Goal: Information Seeking & Learning: Understand process/instructions

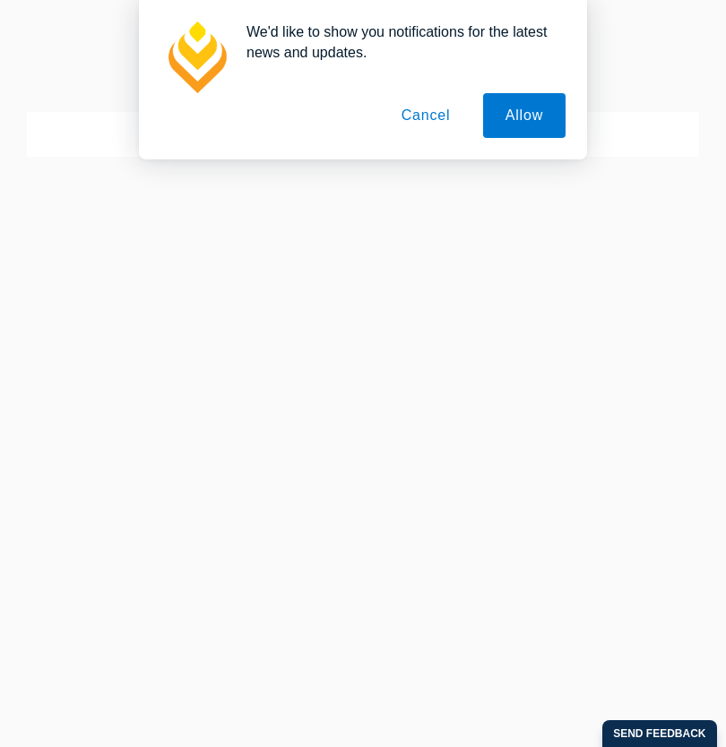
click at [426, 114] on button "Cancel" at bounding box center [426, 115] width 94 height 45
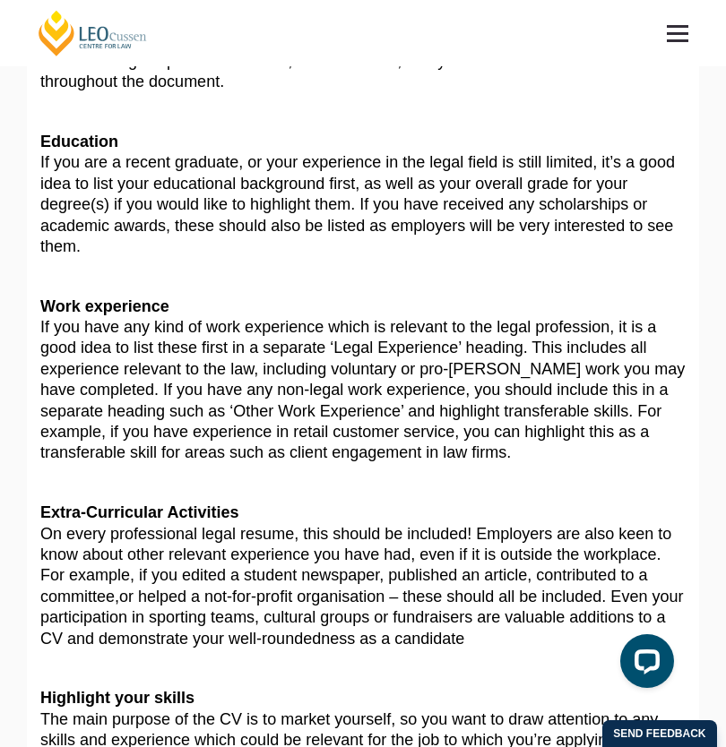
scroll to position [434, 0]
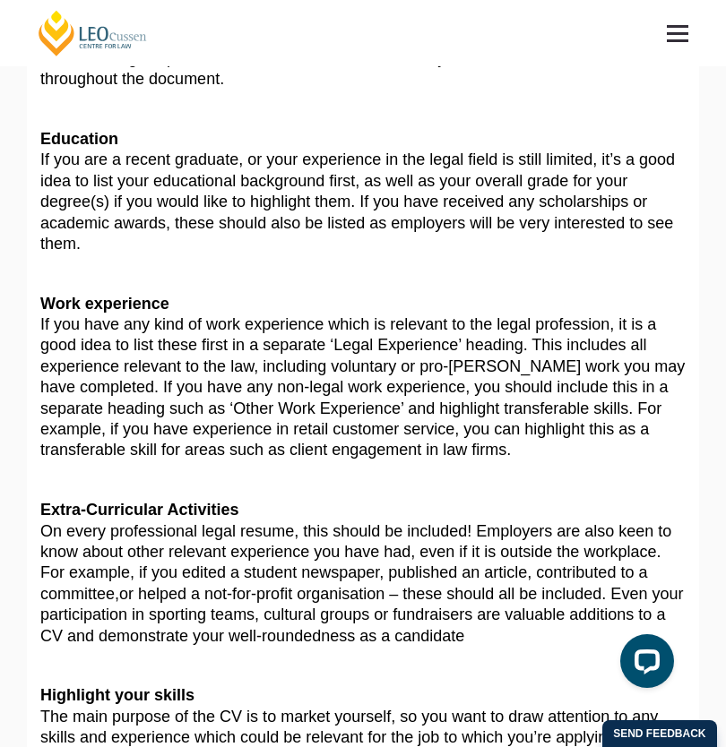
click at [305, 207] on p "Education If you are a recent graduate, or your experience in the legal field i…" at bounding box center [362, 191] width 645 height 125
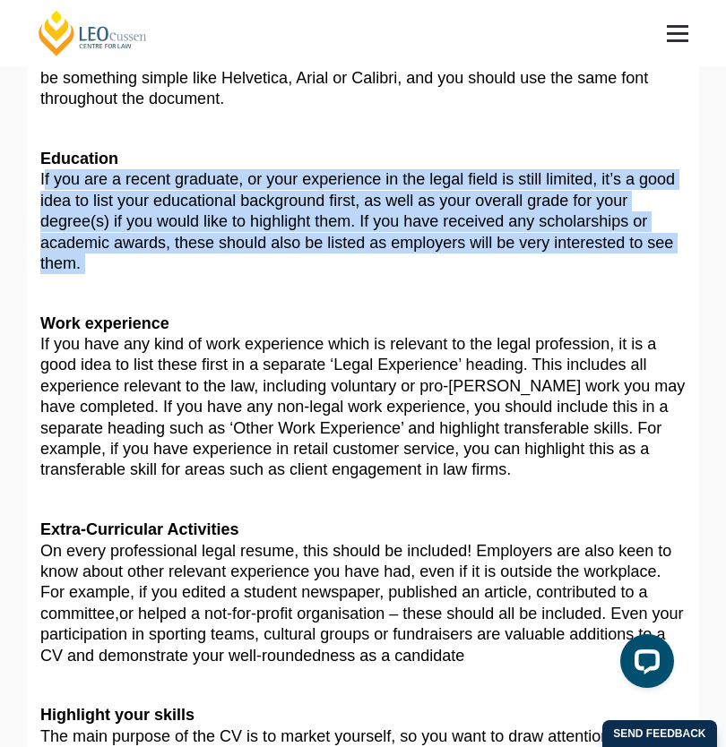
scroll to position [411, 0]
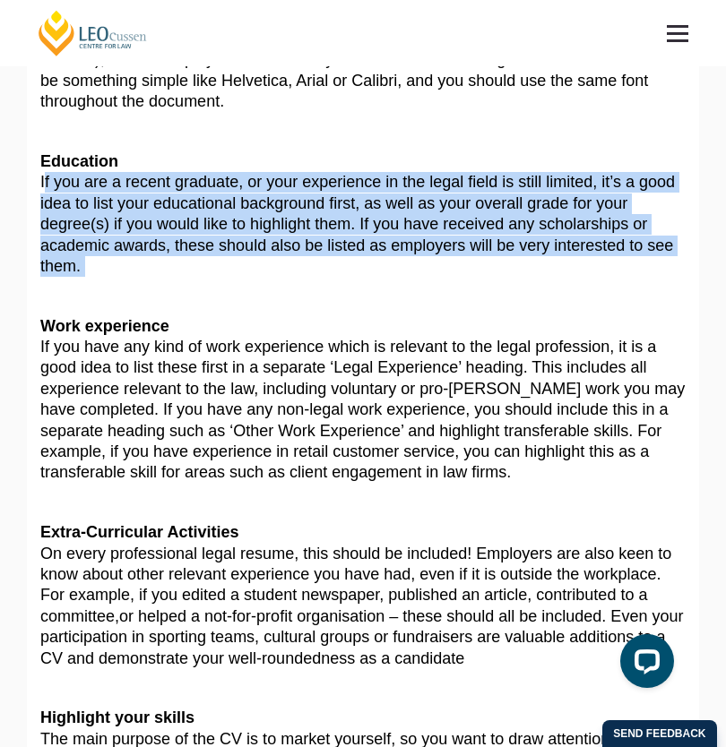
click at [305, 207] on p "Education If you are a recent graduate, or your experience in the legal field i…" at bounding box center [362, 213] width 645 height 125
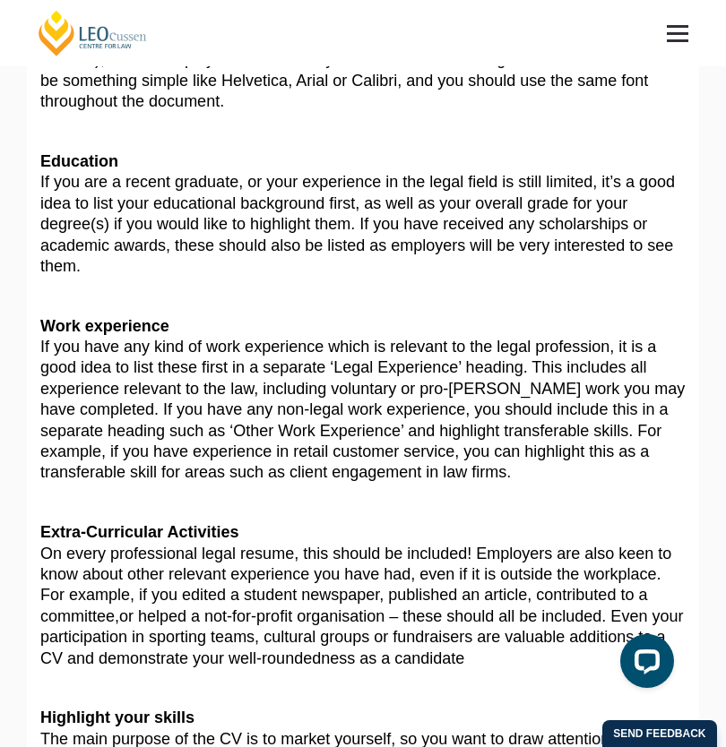
click at [305, 207] on p "Education If you are a recent graduate, or your experience in the legal field i…" at bounding box center [362, 213] width 645 height 125
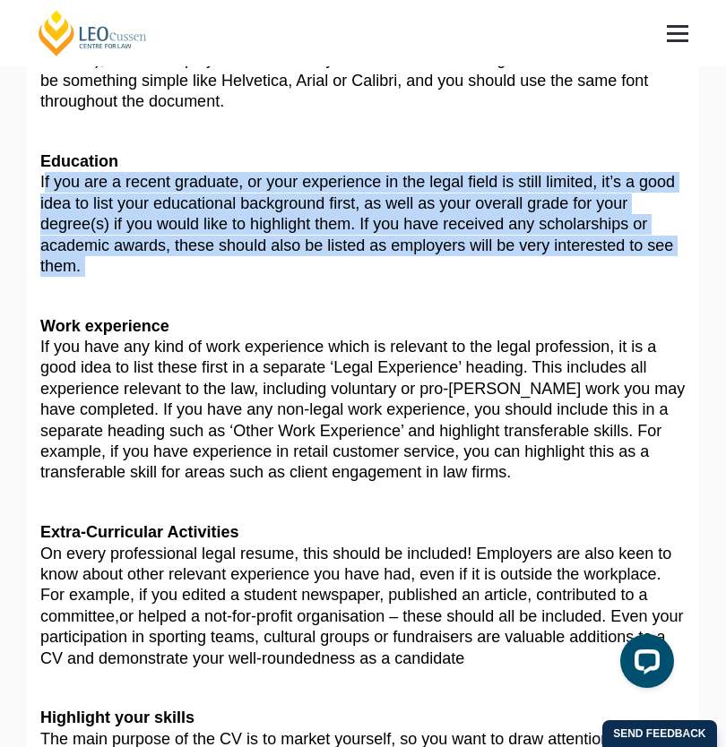
click at [296, 235] on article "As law graduate, your résumé or CV is one of the first things a potential emplo…" at bounding box center [362, 628] width 645 height 1611
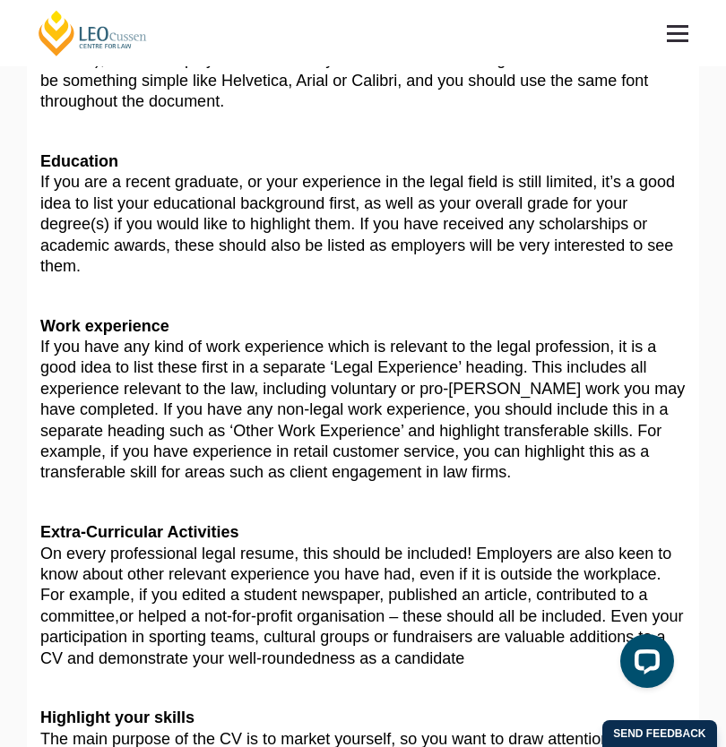
click at [296, 235] on article "As law graduate, your résumé or CV is one of the first things a potential emplo…" at bounding box center [362, 628] width 645 height 1611
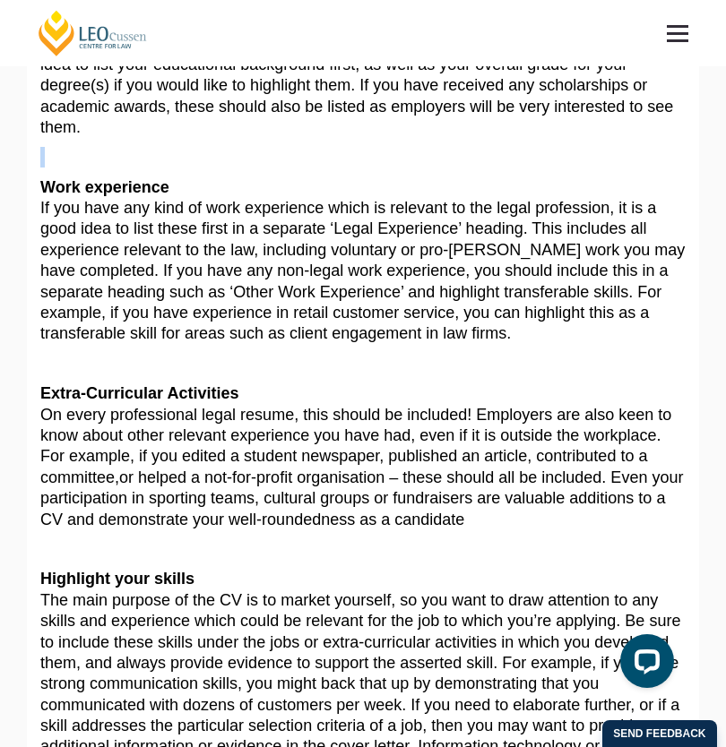
click at [296, 235] on p "Work experience If you have any kind of work experience which is relevant to th…" at bounding box center [362, 261] width 645 height 168
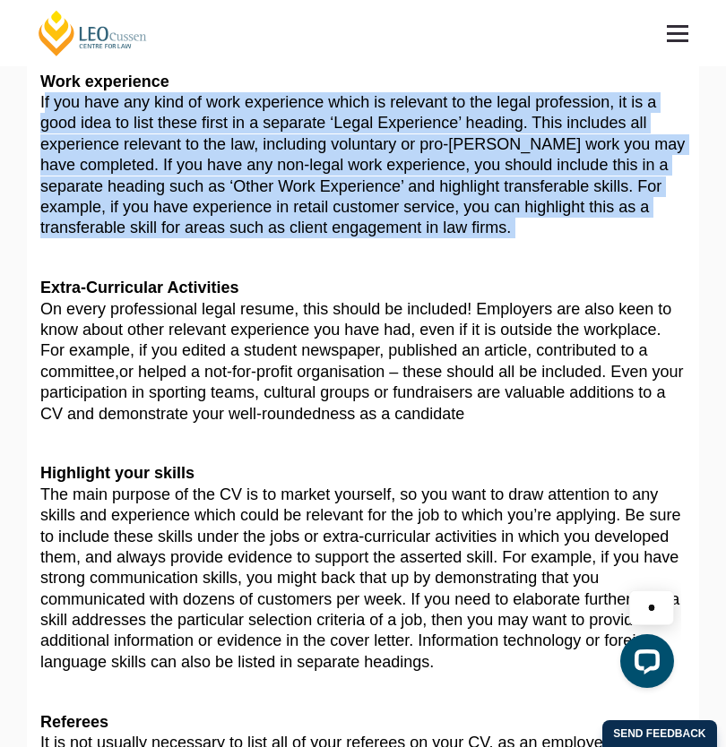
scroll to position [0, 0]
